Goal: Navigation & Orientation: Find specific page/section

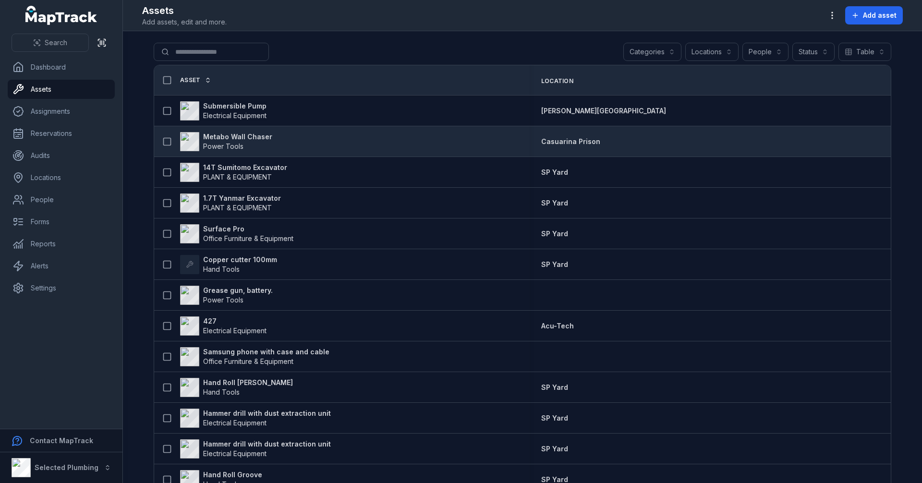
click at [239, 136] on strong "Metabo Wall Chaser" at bounding box center [237, 137] width 69 height 10
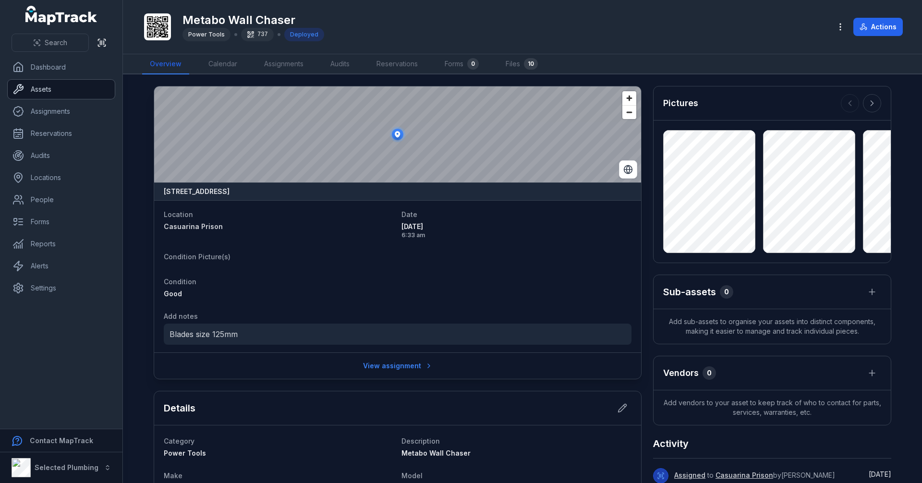
click at [57, 89] on link "Assets" at bounding box center [61, 89] width 107 height 19
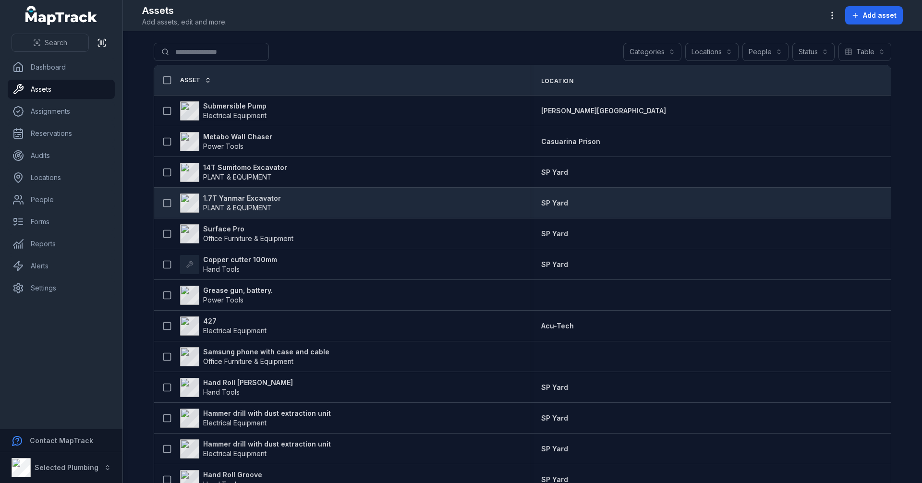
click at [246, 201] on strong "1.7T Yanmar Excavator" at bounding box center [242, 199] width 78 height 10
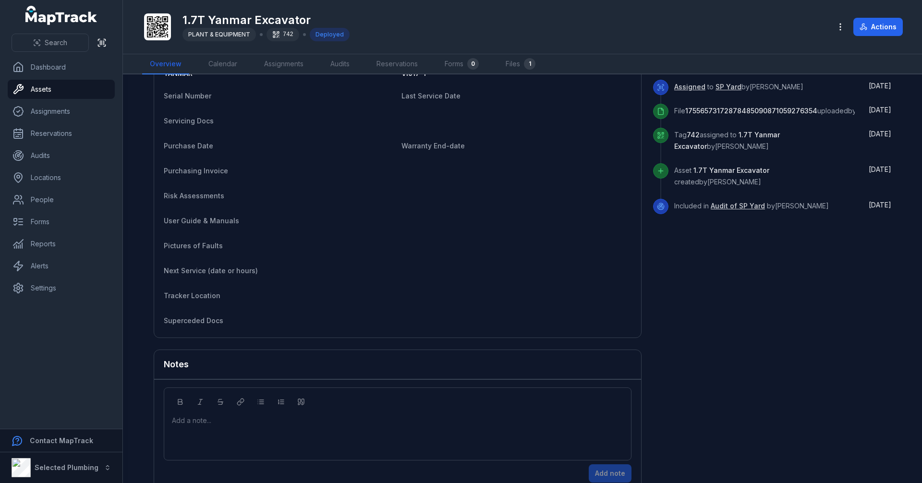
scroll to position [403, 0]
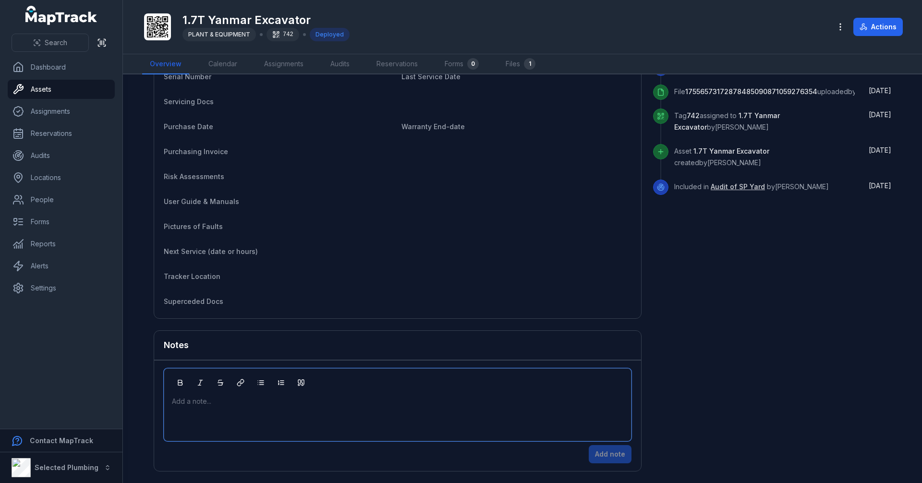
click at [208, 399] on div at bounding box center [397, 402] width 451 height 10
click at [755, 339] on div "8 Kembla Way, Willetton, Western Australia 6155, Australia Location SP Yard Dat…" at bounding box center [523, 77] width 738 height 788
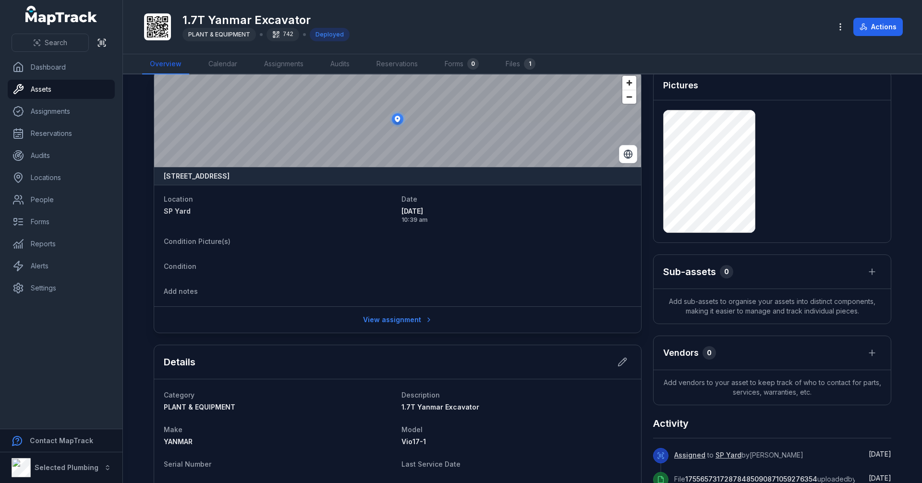
scroll to position [0, 0]
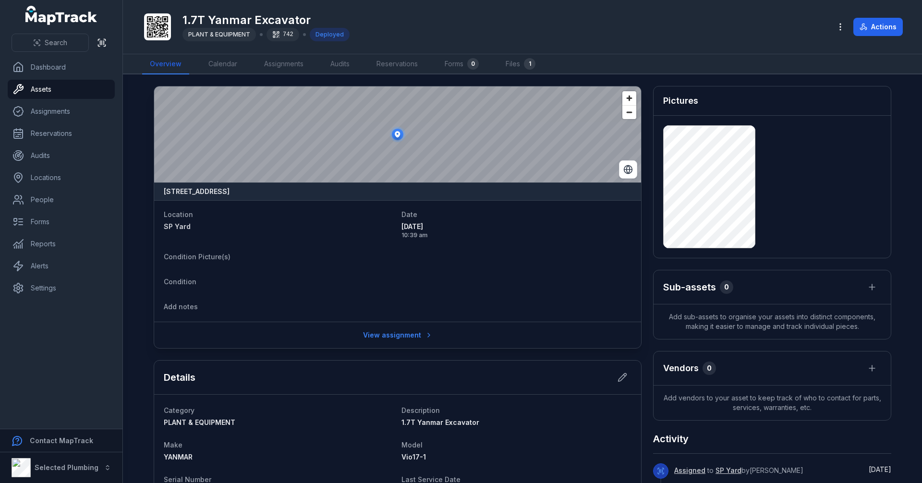
click at [144, 134] on main "8 Kembla Way, Willetton, Western Australia 6155, Australia Location SP Yard Dat…" at bounding box center [522, 278] width 799 height 409
click at [143, 138] on main "8 Kembla Way, Willetton, Western Australia 6155, Australia Location SP Yard Dat…" at bounding box center [522, 278] width 799 height 409
click at [132, 155] on main "8 Kembla Way, Willetton, Western Australia 6155, Australia Location SP Yard Dat…" at bounding box center [522, 278] width 799 height 409
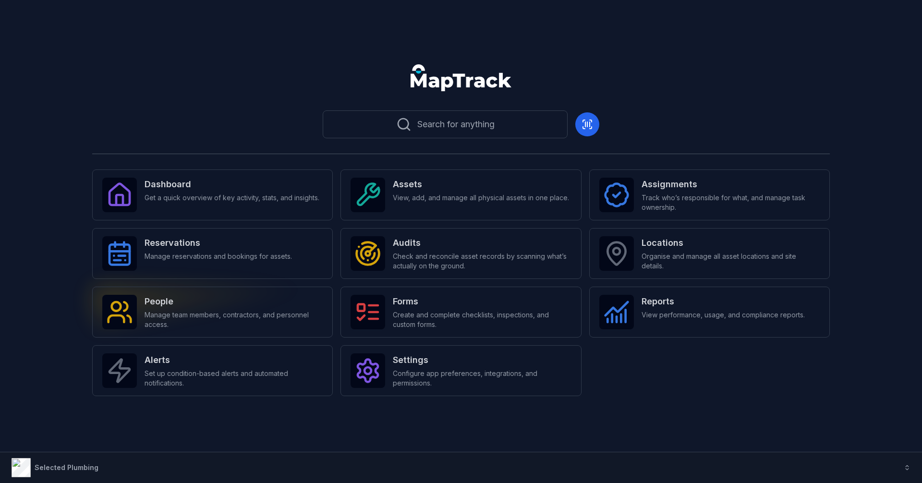
click at [189, 304] on strong "People" at bounding box center [234, 301] width 178 height 13
